Goal: Ask a question

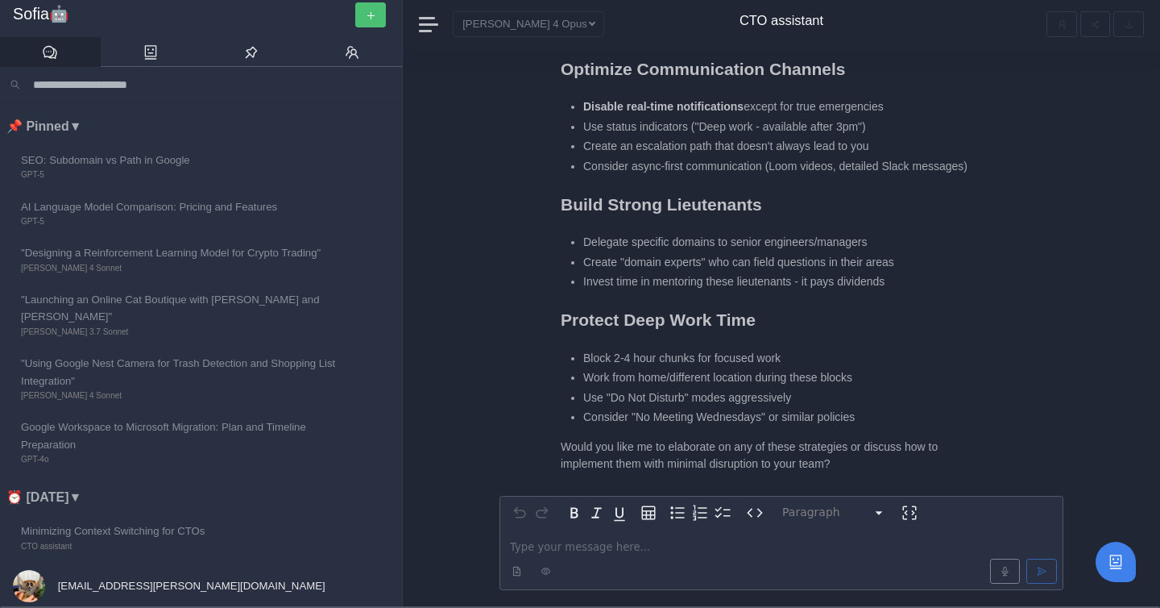
scroll to position [-144, 0]
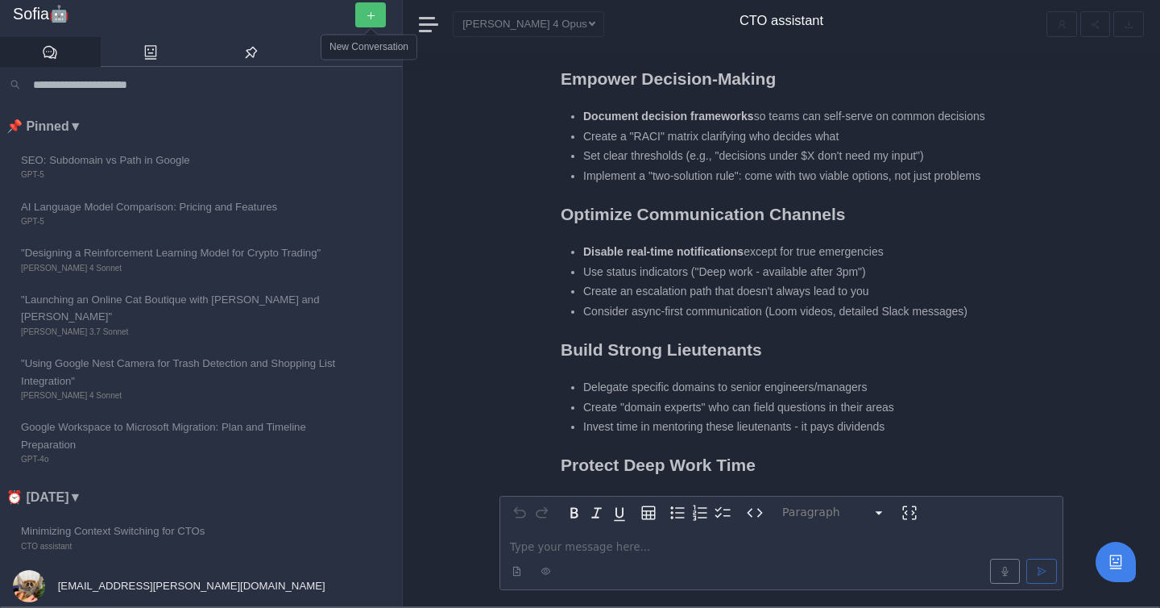
click at [358, 17] on button "button" at bounding box center [370, 14] width 31 height 25
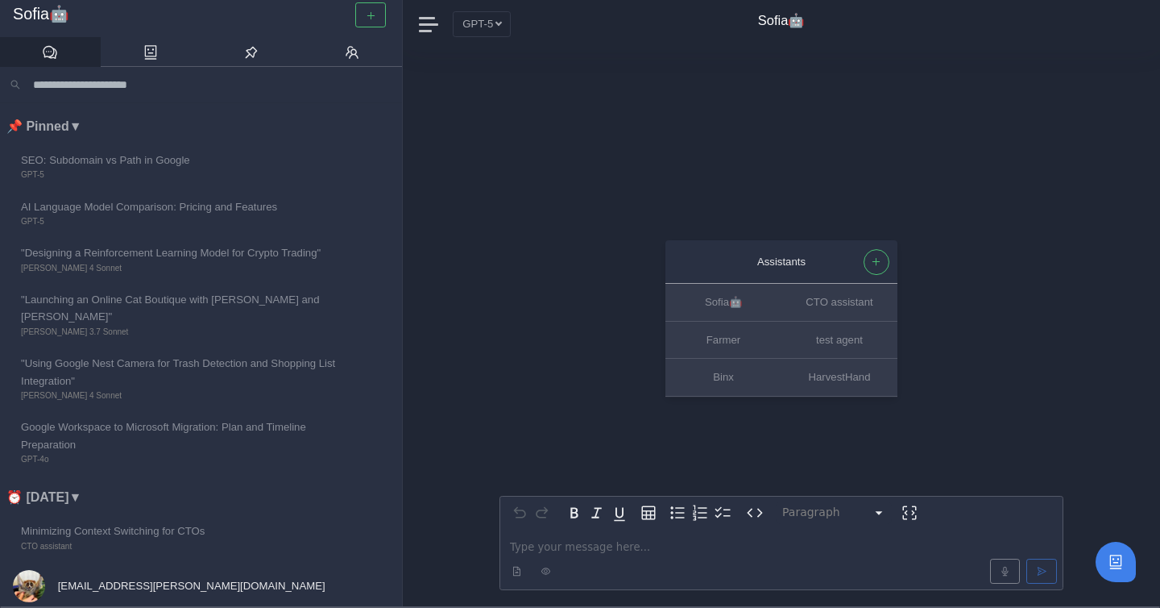
click at [576, 539] on p "editable markdown" at bounding box center [781, 546] width 543 height 17
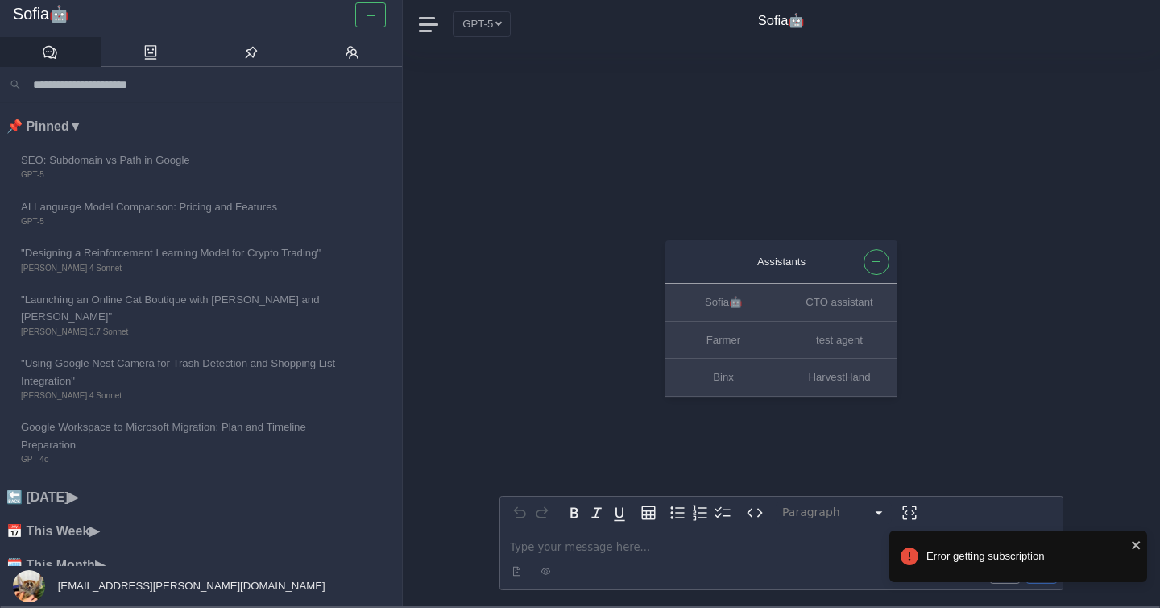
click at [659, 143] on div "Assistants Sofia🤖 CTO assistant Farmer test agent Binx HarvestHand Paragraph **…" at bounding box center [782, 328] width 564 height 556
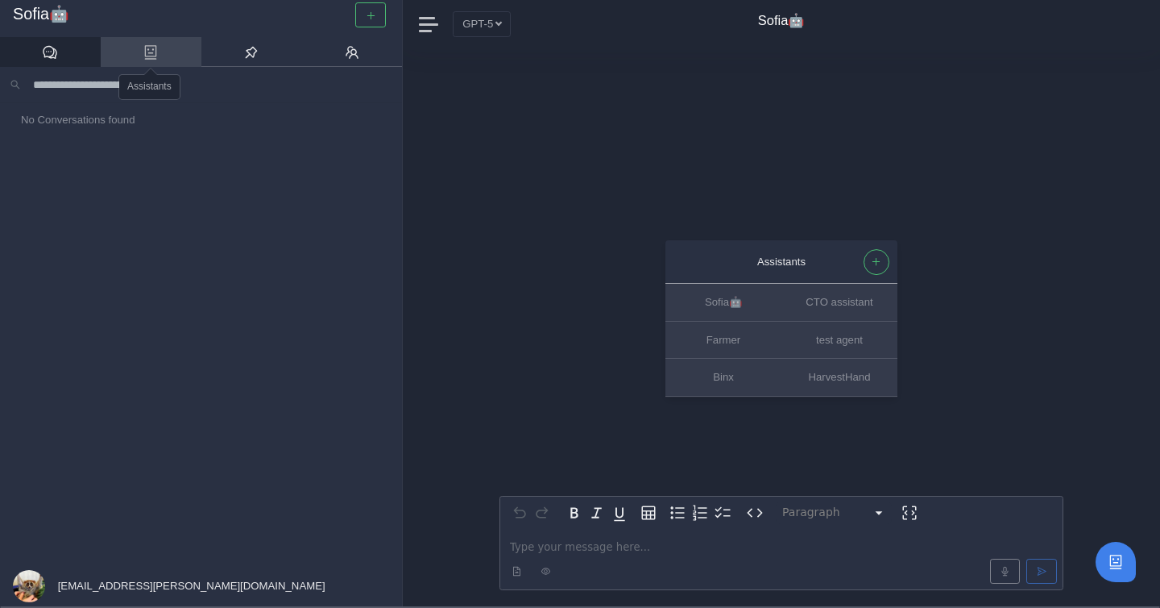
click at [140, 56] on link at bounding box center [151, 52] width 101 height 31
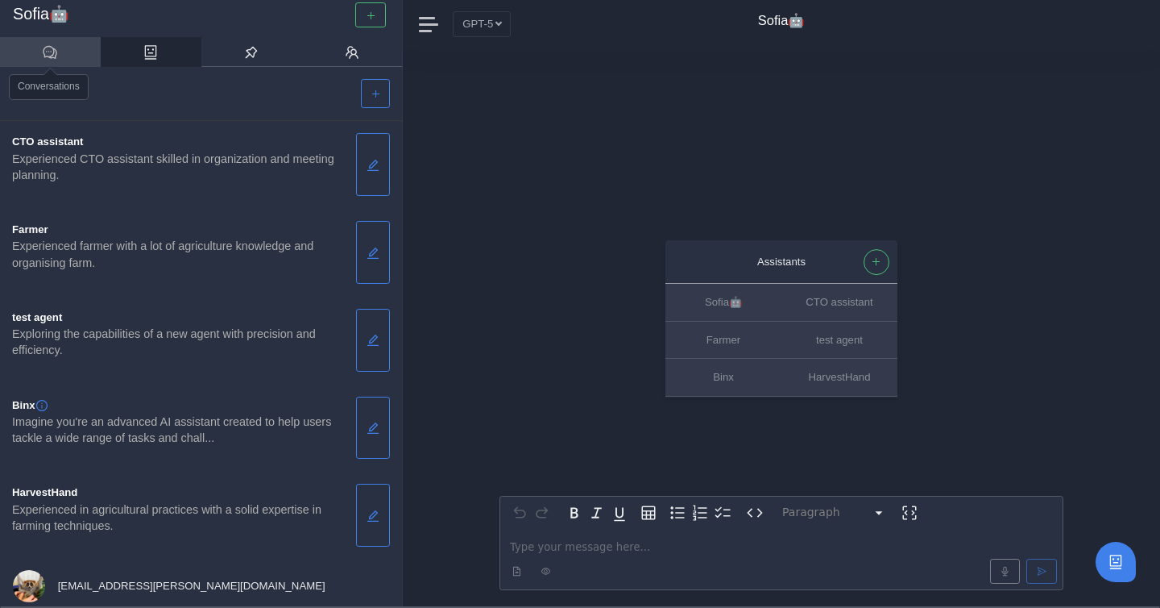
click at [60, 53] on link at bounding box center [50, 52] width 101 height 31
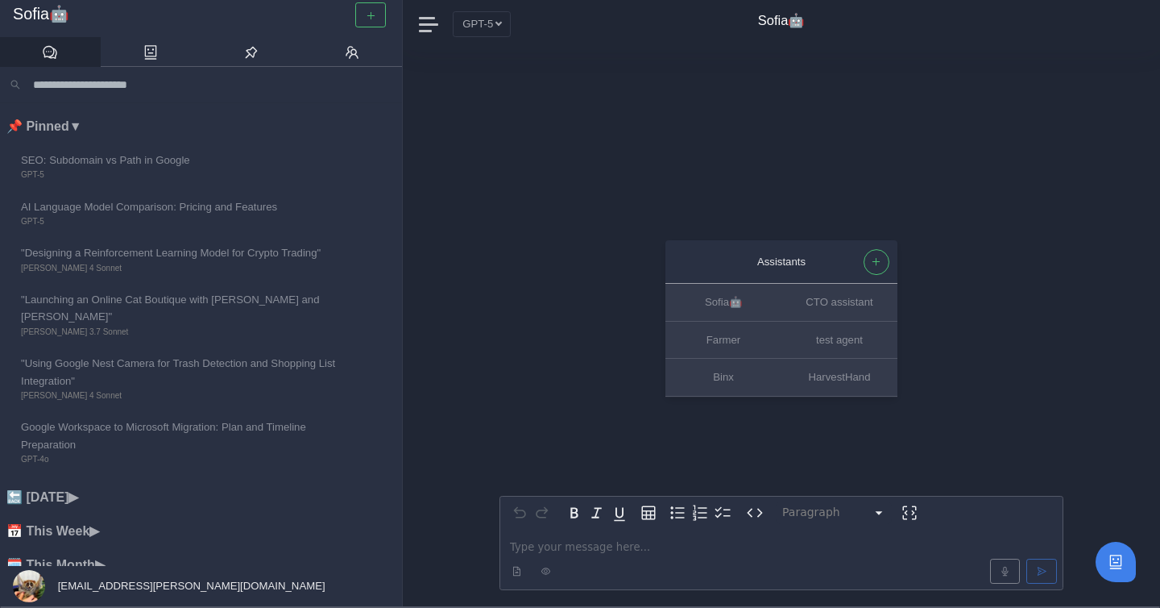
click at [602, 554] on p "editable markdown" at bounding box center [781, 546] width 543 height 17
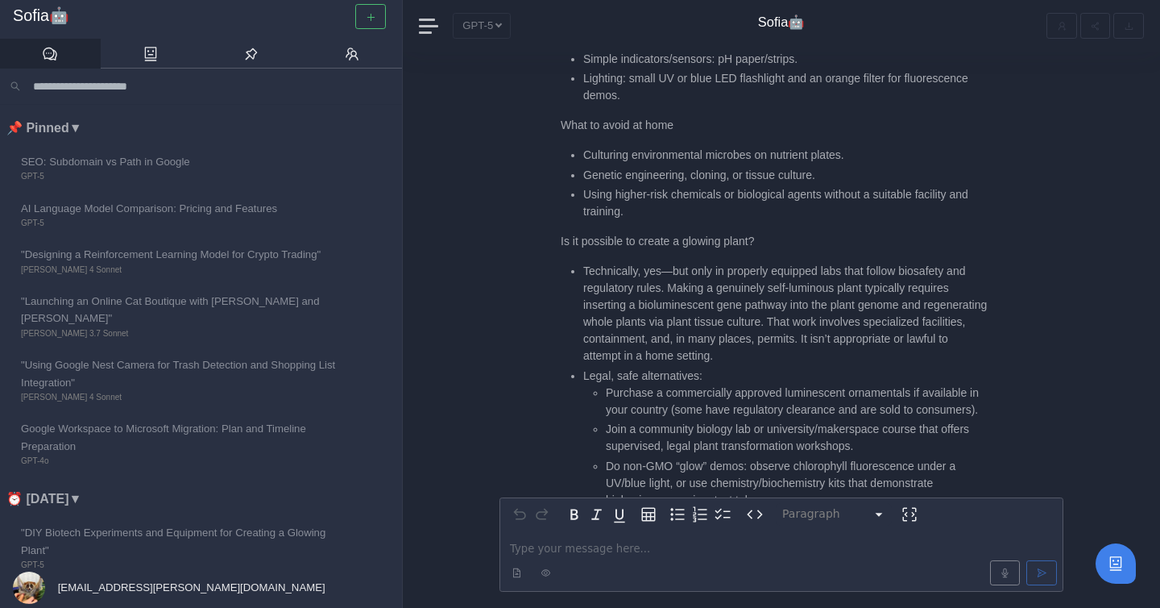
scroll to position [-115, 0]
drag, startPoint x: 583, startPoint y: 157, endPoint x: 843, endPoint y: 153, distance: 260.3
click at [843, 164] on li "Genetic engineering, cloning, or tissue culture." at bounding box center [785, 172] width 405 height 17
click at [654, 230] on p "Is it possible to create a glowing plant?" at bounding box center [774, 238] width 427 height 17
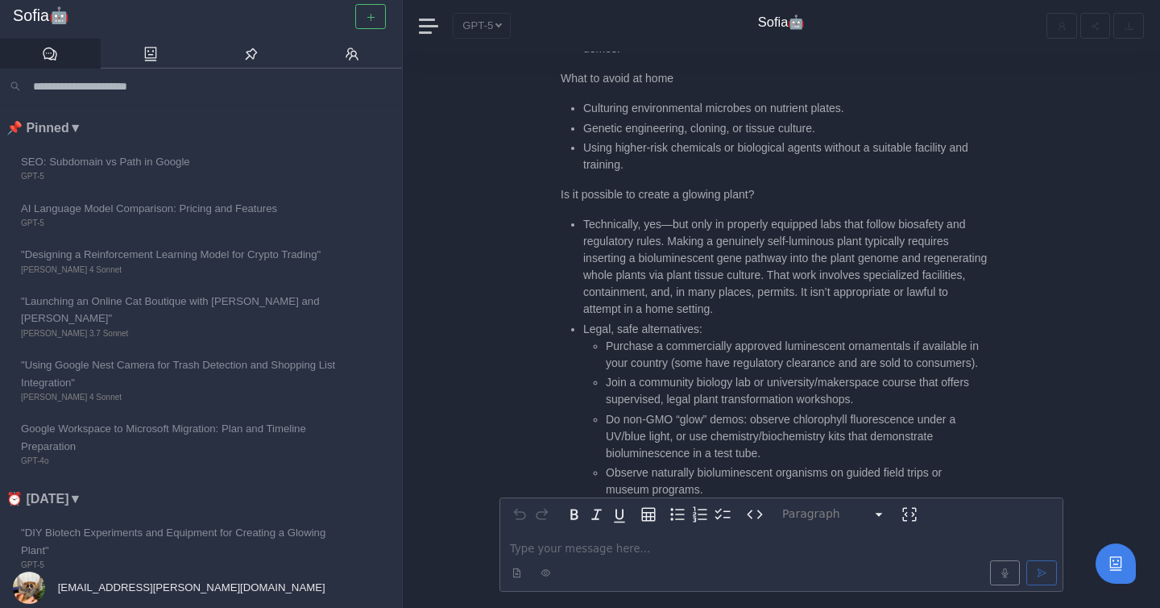
scroll to position [0, 0]
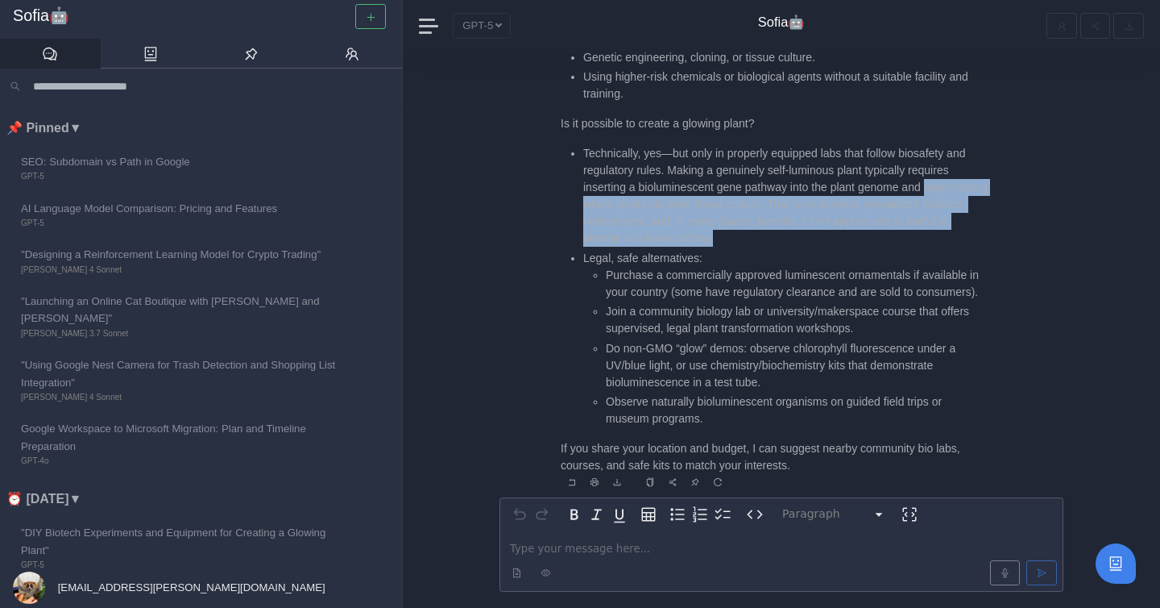
drag, startPoint x: 583, startPoint y: 192, endPoint x: 872, endPoint y: 224, distance: 291.1
click at [872, 224] on ul "Technically, yes—but only in properly equipped labs that follow biosafety and r…" at bounding box center [774, 286] width 427 height 282
click at [872, 224] on li "Technically, yes—but only in properly equipped labs that follow biosafety and r…" at bounding box center [785, 196] width 405 height 102
